Goal: Transaction & Acquisition: Purchase product/service

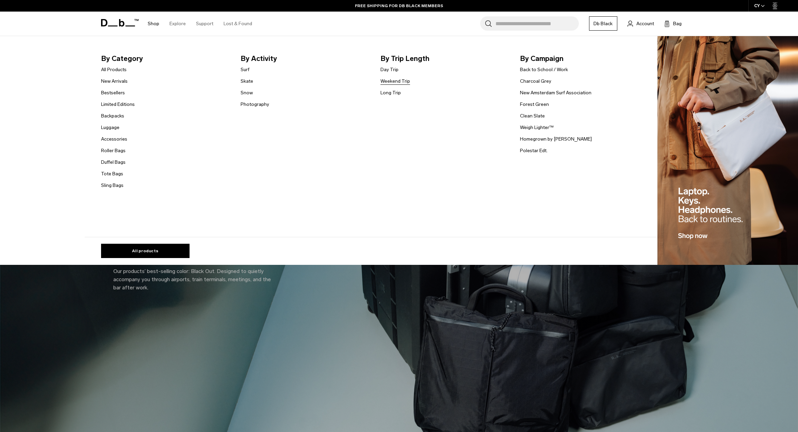
click at [404, 80] on link "Weekend Trip" at bounding box center [396, 81] width 30 height 7
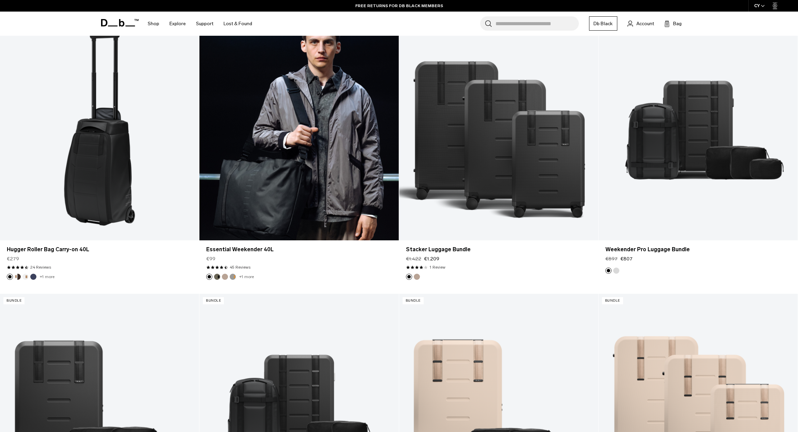
scroll to position [1883, 0]
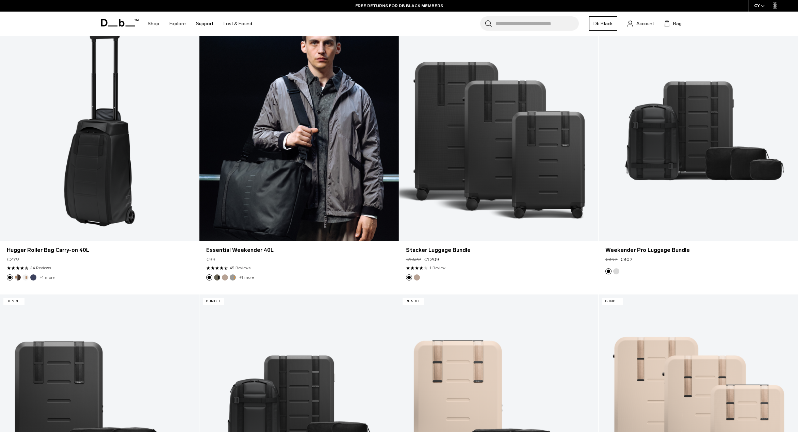
click at [264, 194] on link "Essential Weekender 40L" at bounding box center [298, 130] width 199 height 221
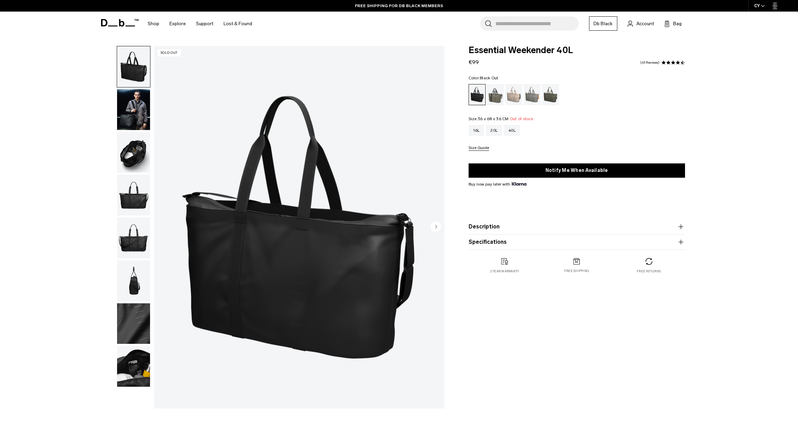
click at [129, 149] on img "button" at bounding box center [133, 152] width 33 height 41
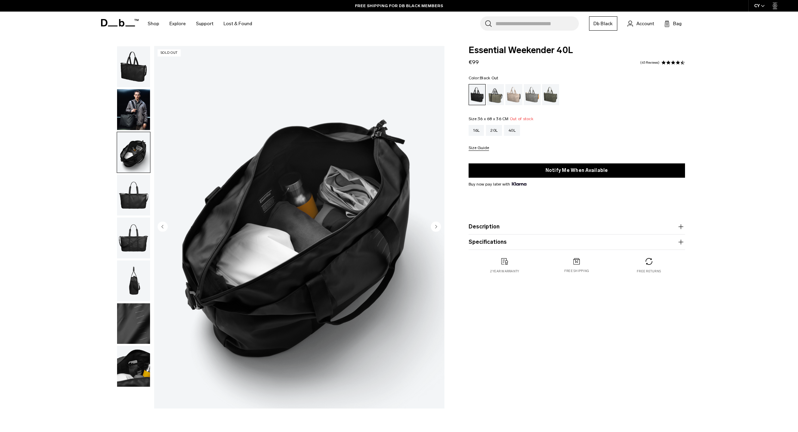
click at [131, 190] on img "button" at bounding box center [133, 195] width 33 height 41
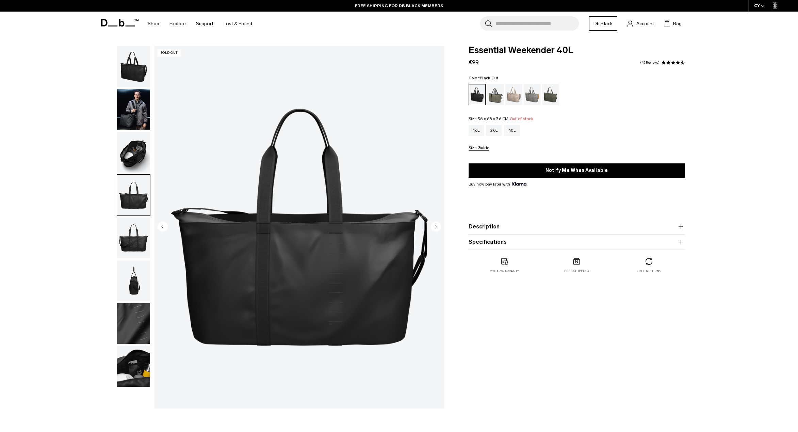
click at [131, 240] on img "button" at bounding box center [133, 237] width 33 height 41
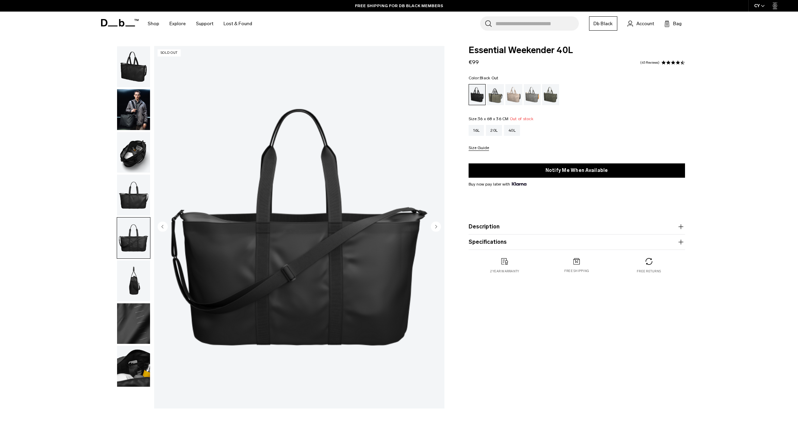
click at [131, 275] on img "button" at bounding box center [133, 280] width 33 height 41
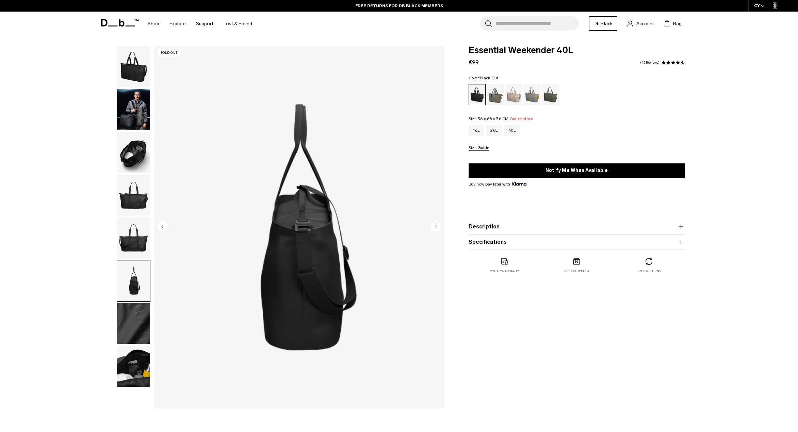
click at [137, 71] on img "button" at bounding box center [133, 66] width 33 height 41
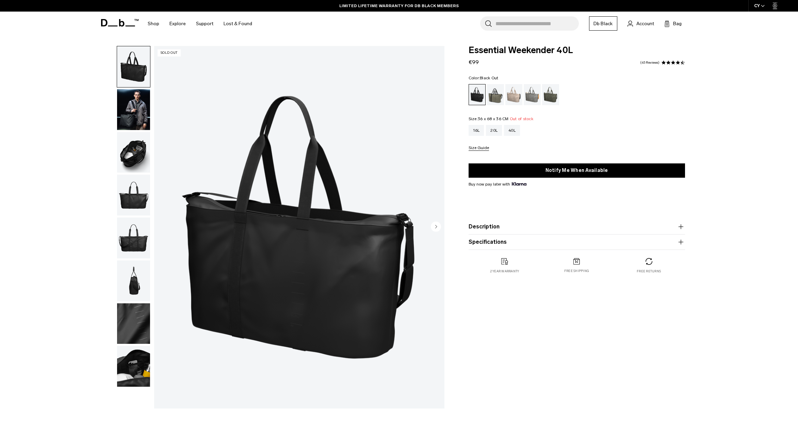
click at [134, 108] on img "button" at bounding box center [133, 109] width 33 height 41
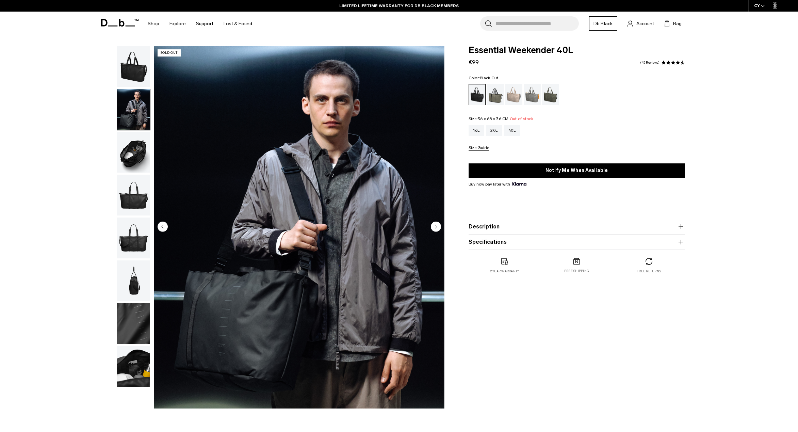
click at [135, 149] on img "button" at bounding box center [133, 152] width 33 height 41
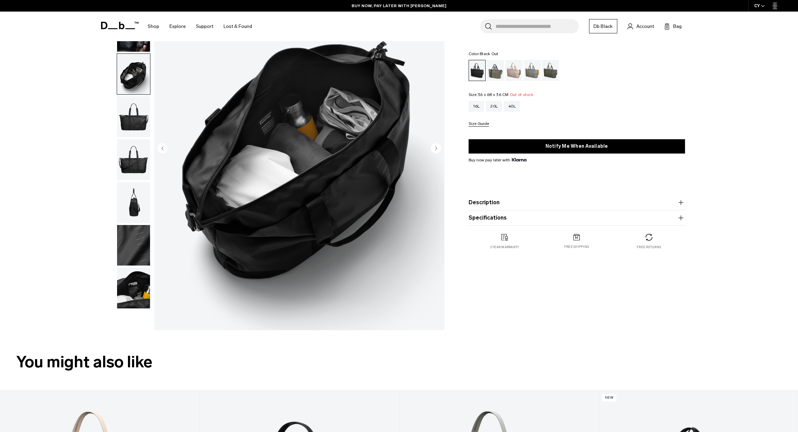
scroll to position [89, 0]
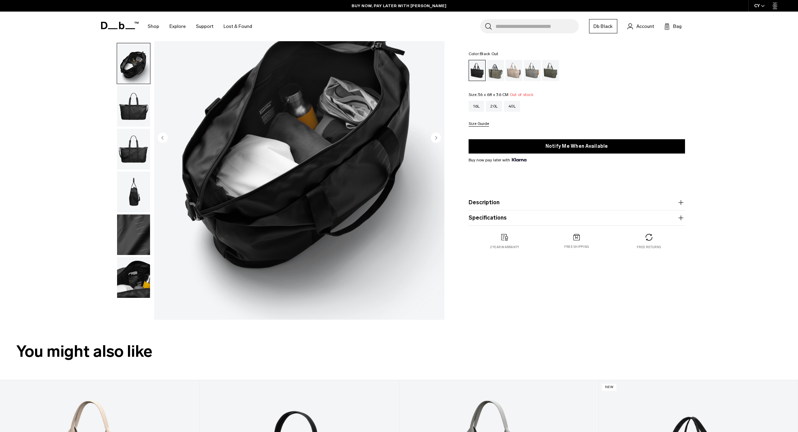
click at [134, 268] on img "button" at bounding box center [133, 277] width 33 height 41
